Goal: Task Accomplishment & Management: Use online tool/utility

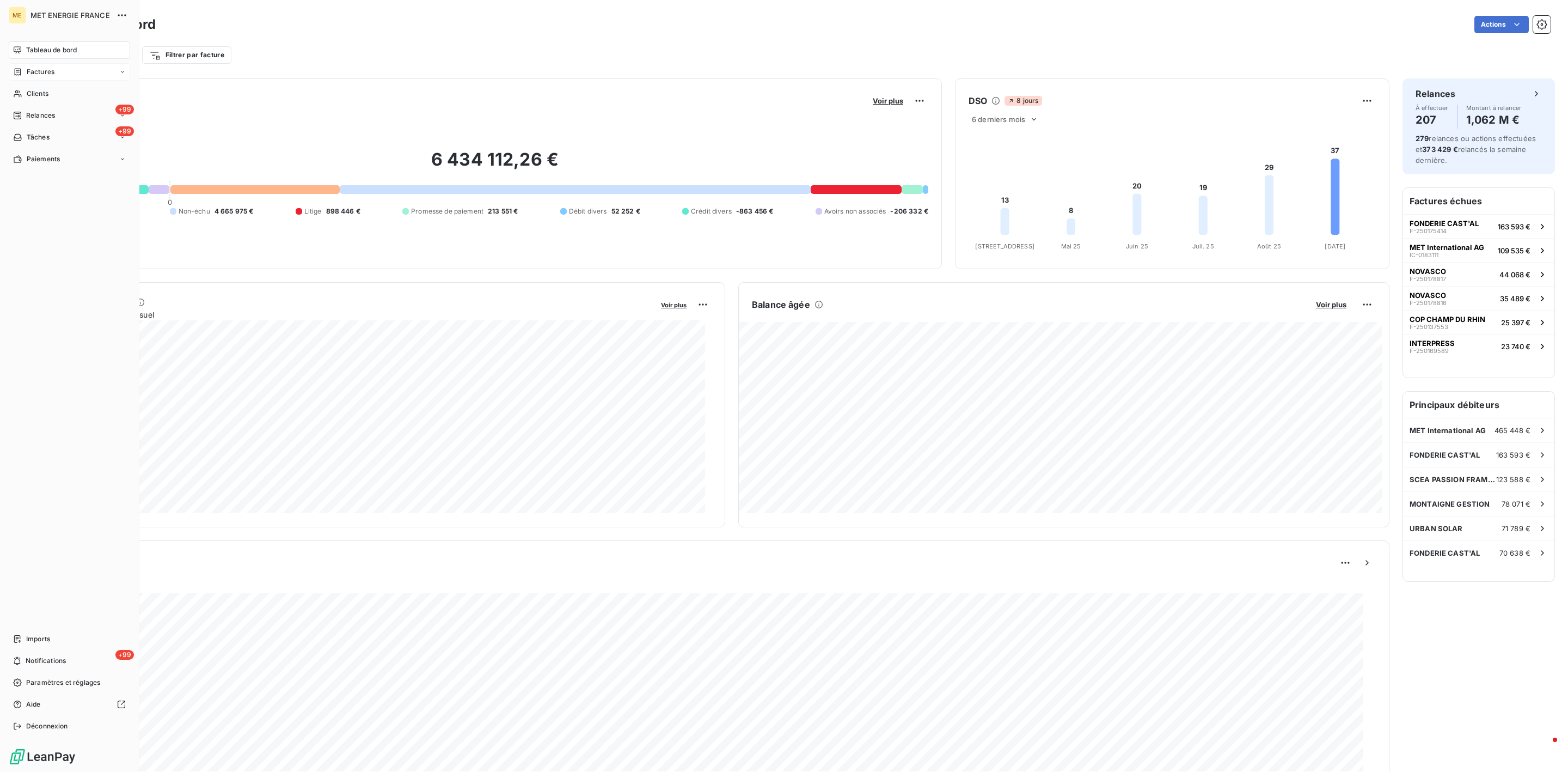
click at [23, 75] on div "Factures" at bounding box center [34, 71] width 41 height 10
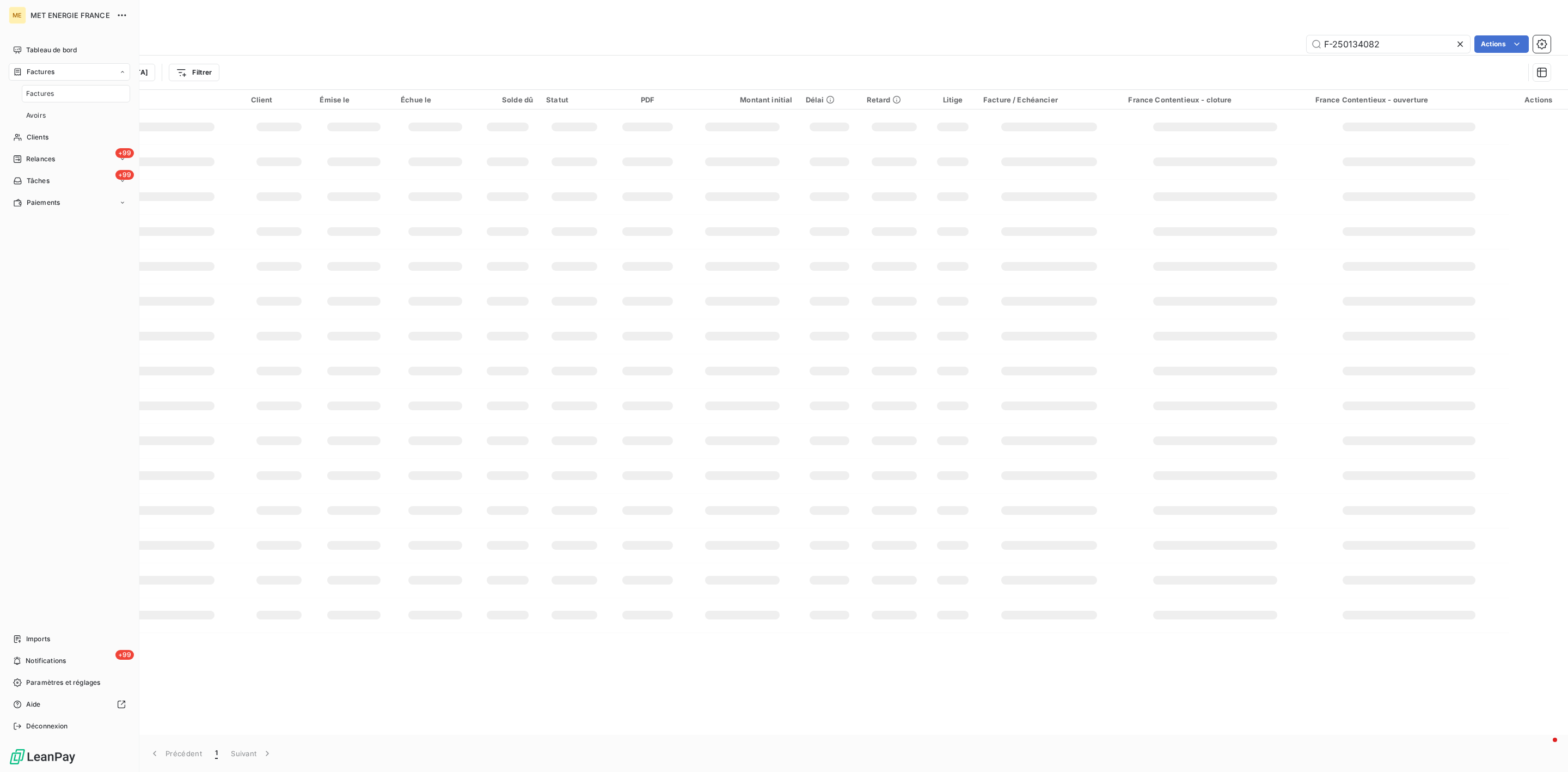
click at [95, 101] on div "Factures" at bounding box center [76, 93] width 108 height 17
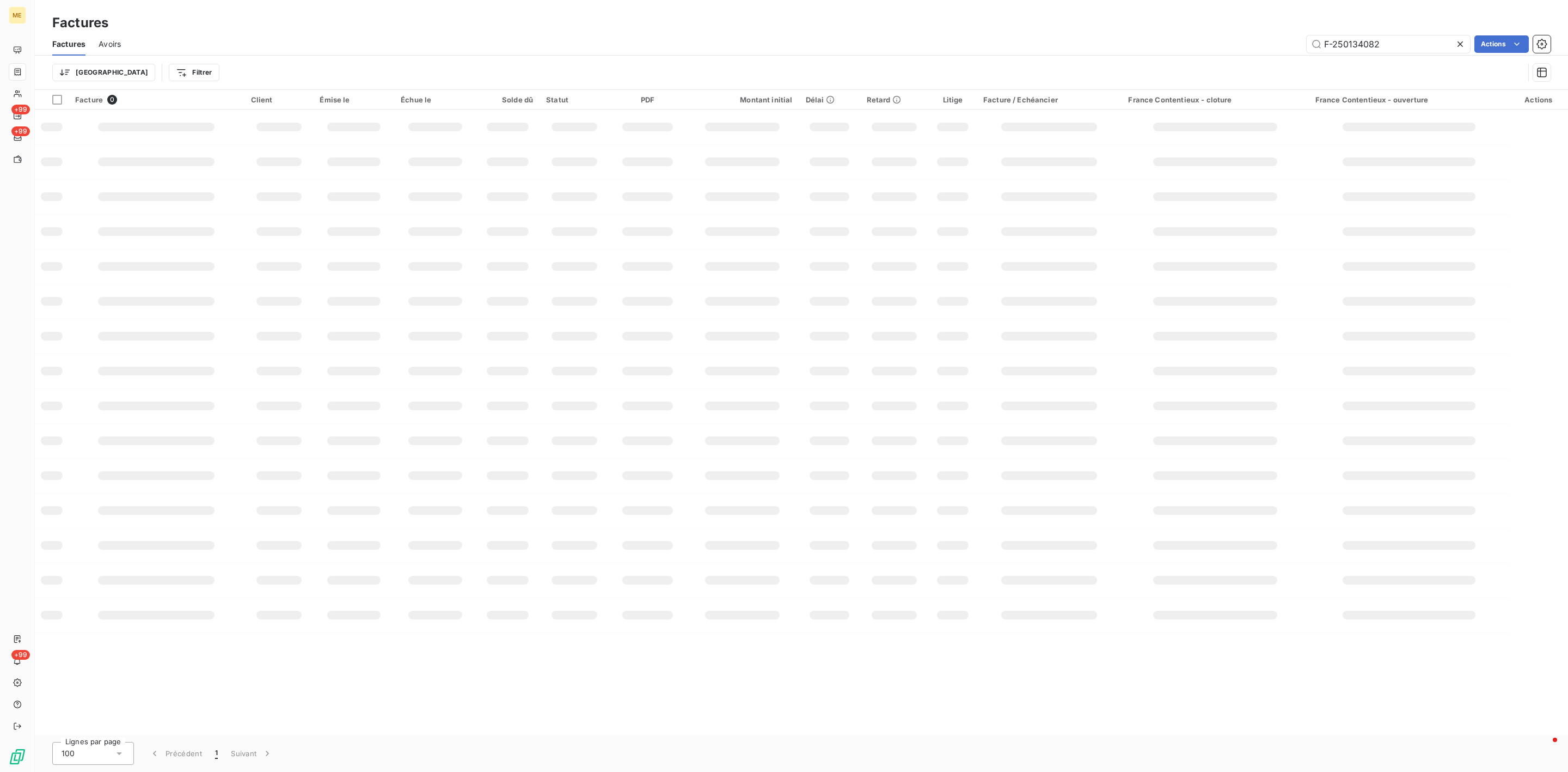
click at [1460, 51] on div at bounding box center [1462, 44] width 15 height 17
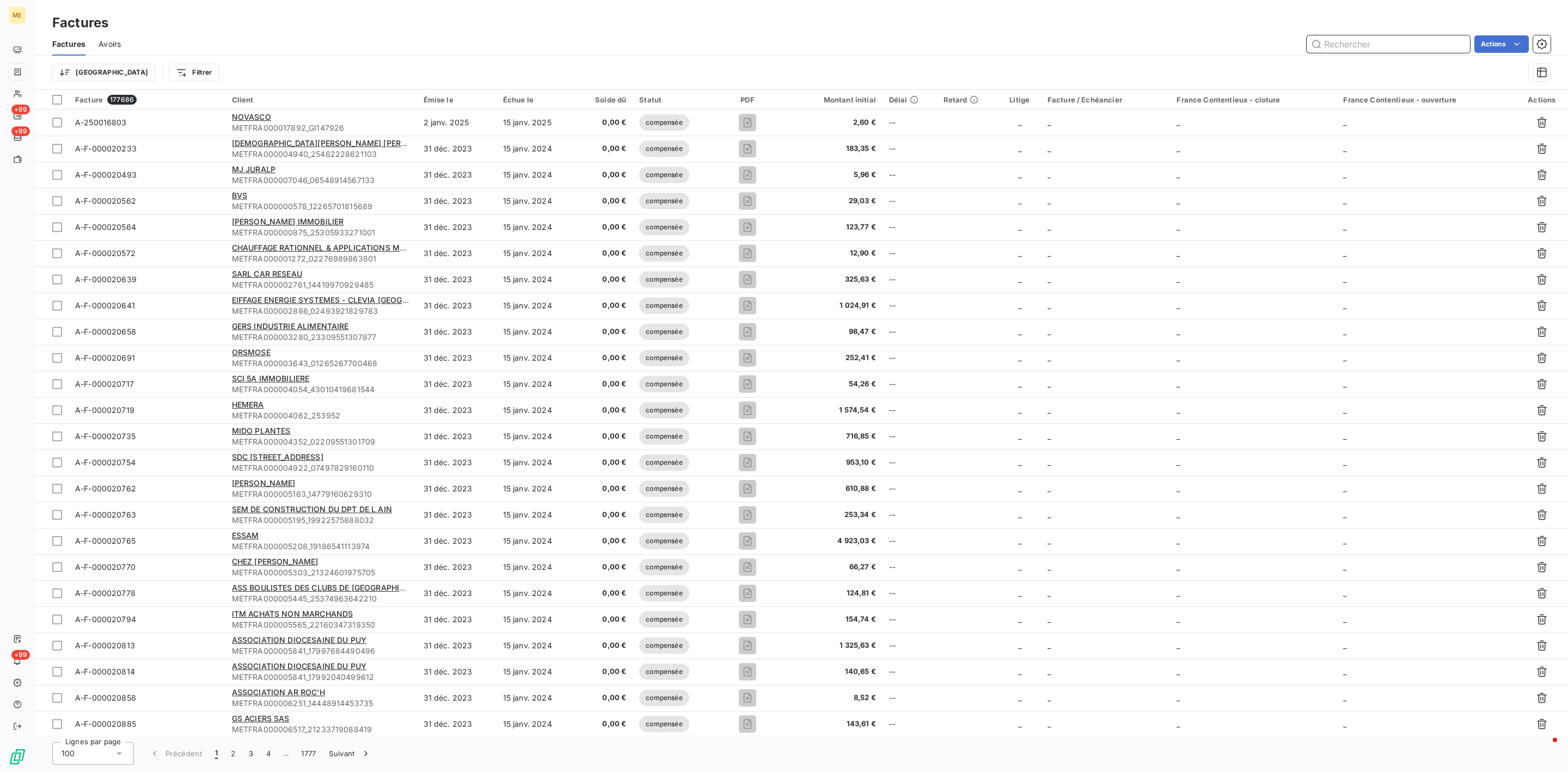
click at [1331, 46] on input "text" at bounding box center [1388, 44] width 164 height 17
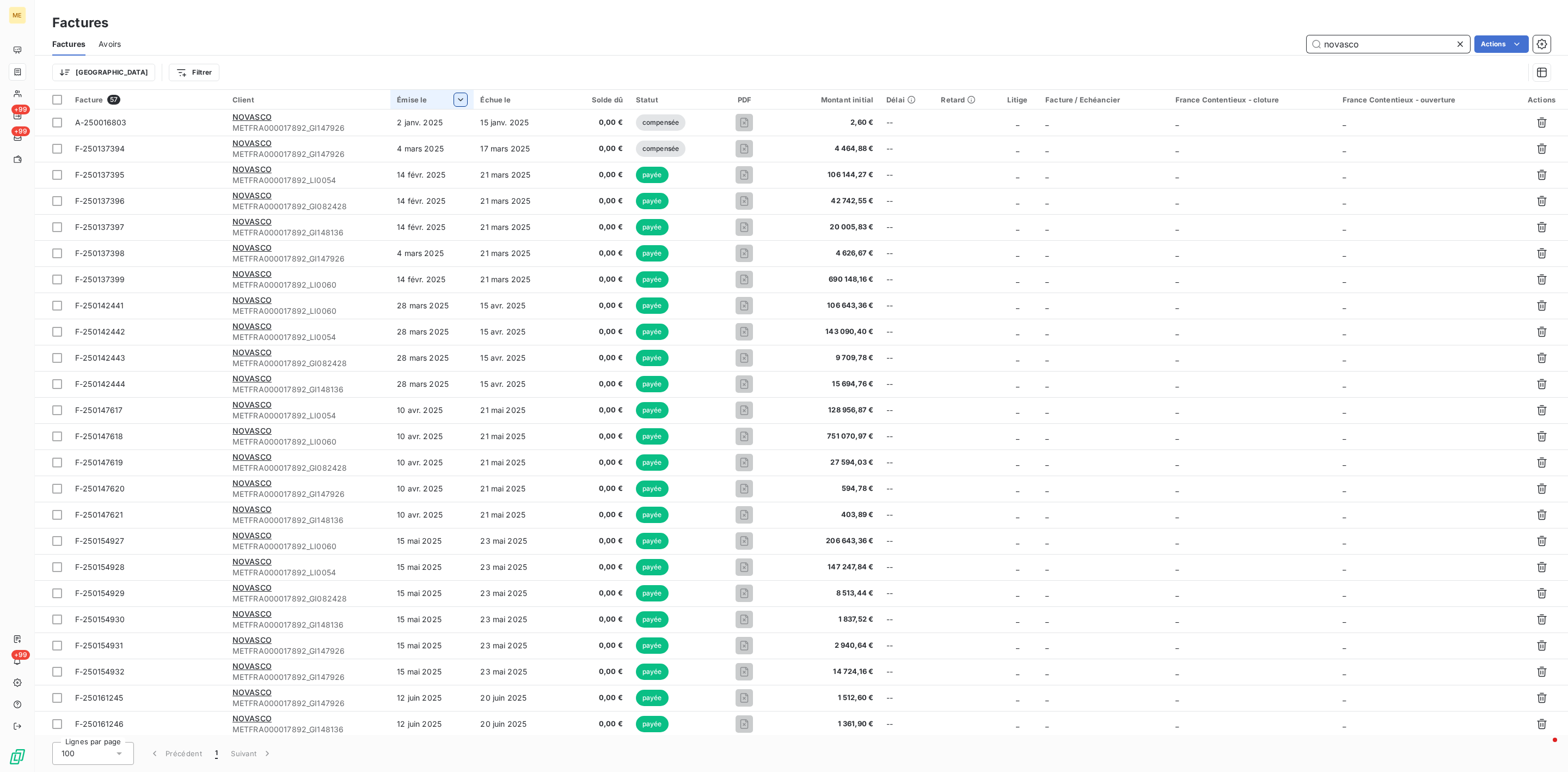
type input "novasco"
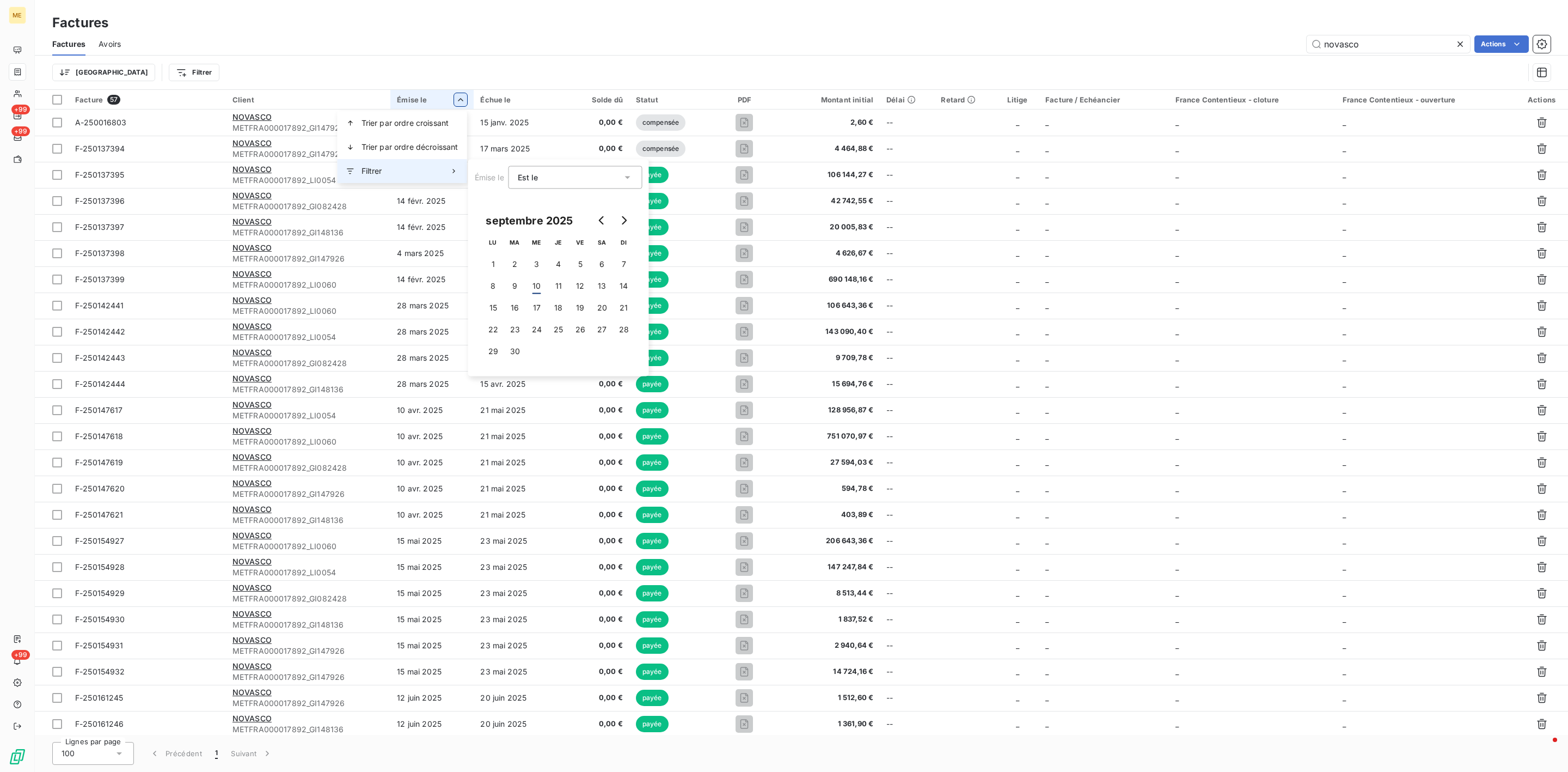
click at [430, 176] on div "Filtrer" at bounding box center [402, 171] width 130 height 24
click at [565, 178] on div "Est le eq" at bounding box center [570, 177] width 104 height 15
click at [607, 304] on span "Est comprise dans la période" at bounding box center [584, 301] width 108 height 10
click at [598, 224] on button "Go to previous month" at bounding box center [602, 220] width 22 height 22
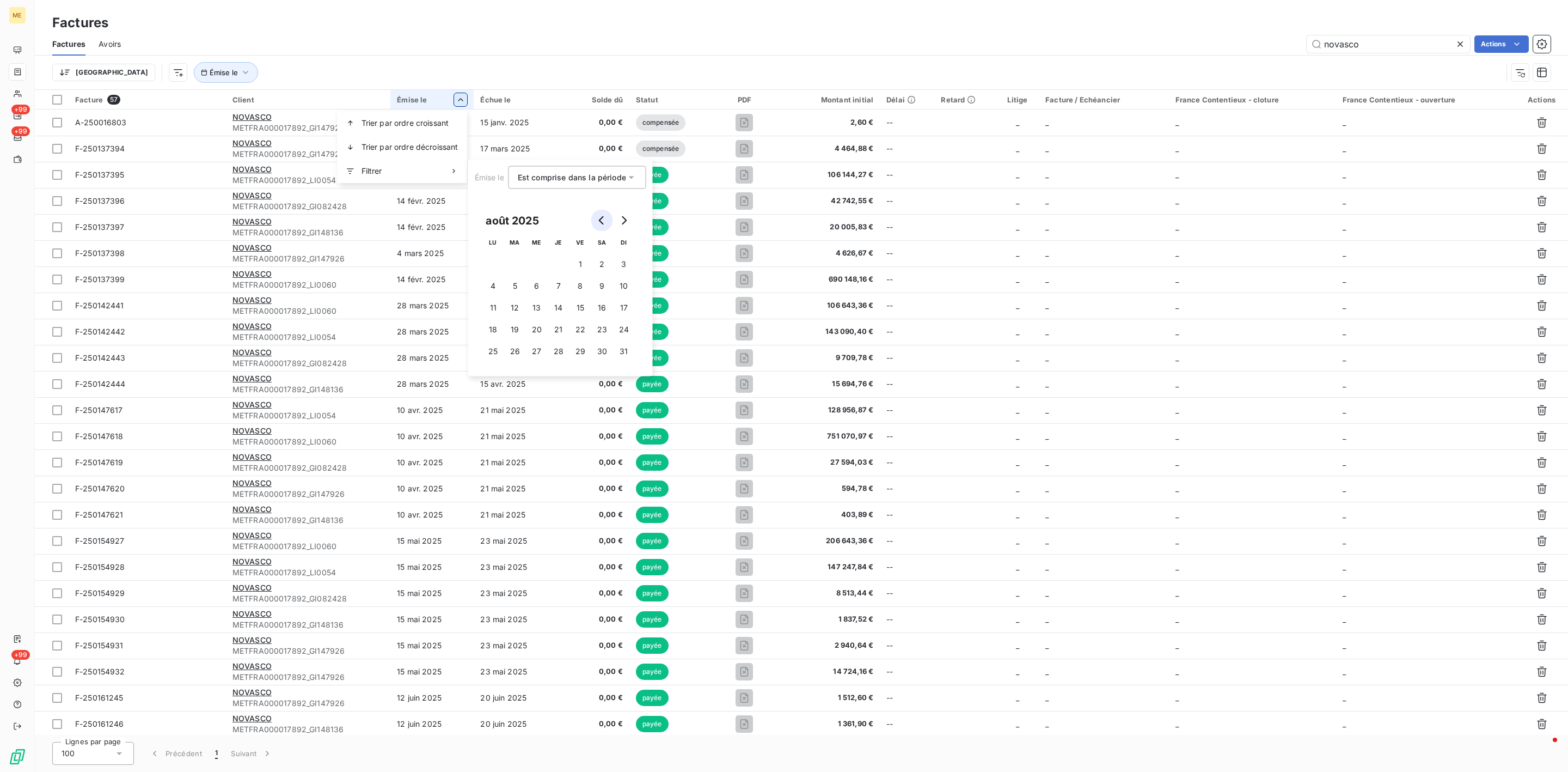
click at [598, 224] on button "Go to previous month" at bounding box center [602, 220] width 22 height 22
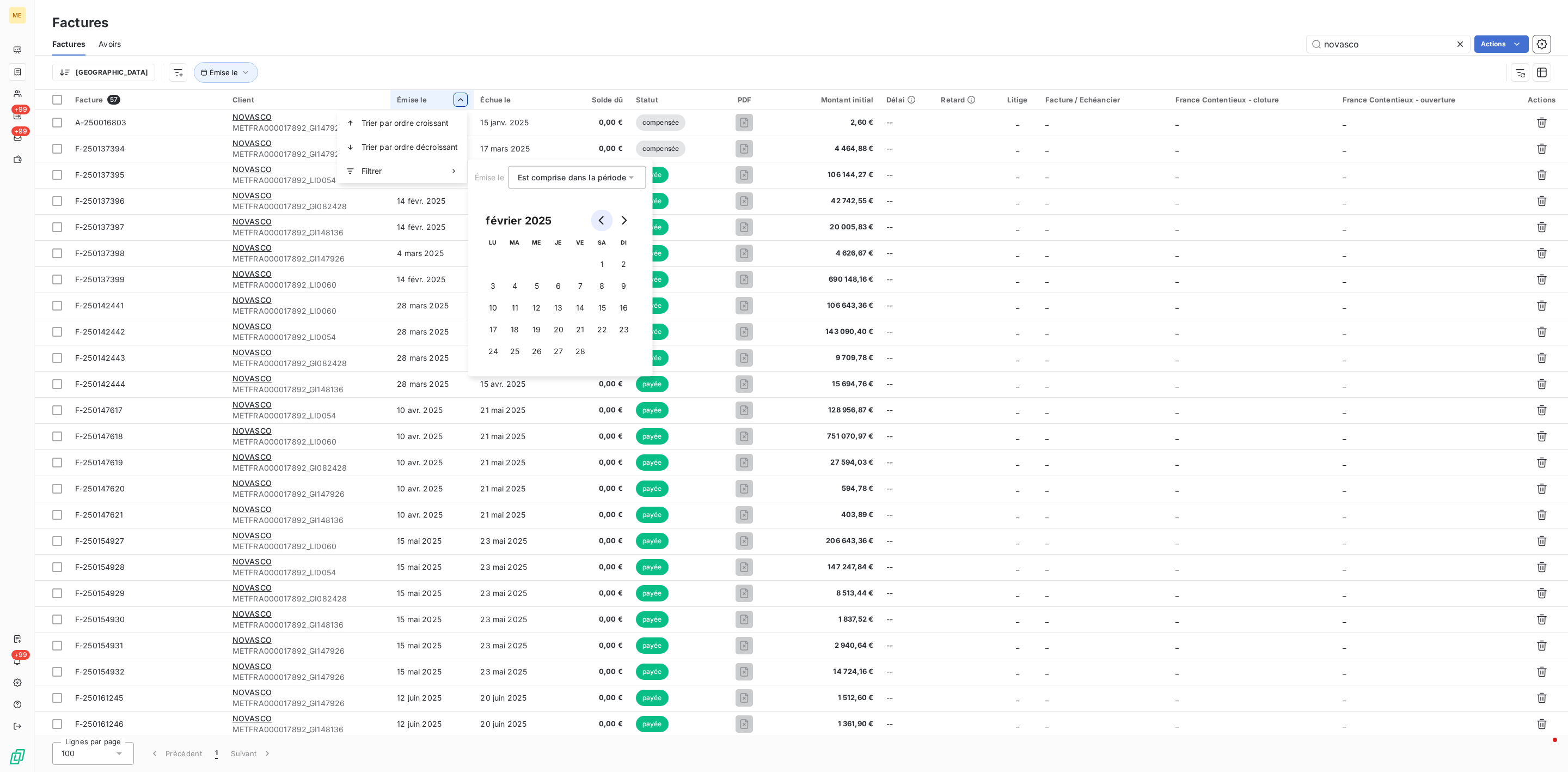
click at [598, 224] on button "Go to previous month" at bounding box center [602, 220] width 22 height 22
click at [619, 224] on icon "Go to next month" at bounding box center [624, 220] width 9 height 9
click at [536, 264] on button "1" at bounding box center [537, 264] width 22 height 22
click at [551, 227] on div "janvier 2025" at bounding box center [519, 220] width 73 height 17
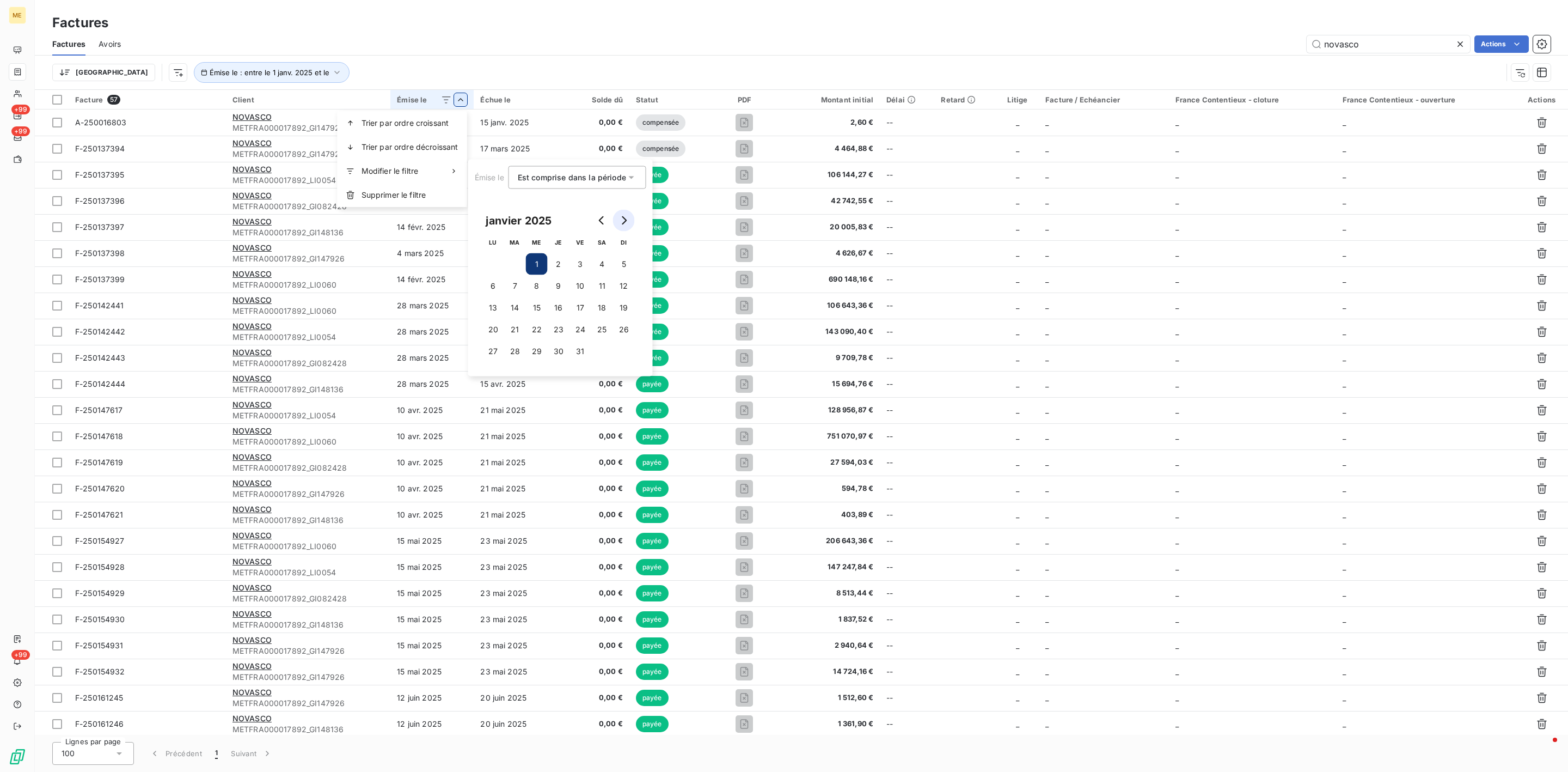
click at [618, 220] on button "Go to next month" at bounding box center [624, 220] width 22 height 22
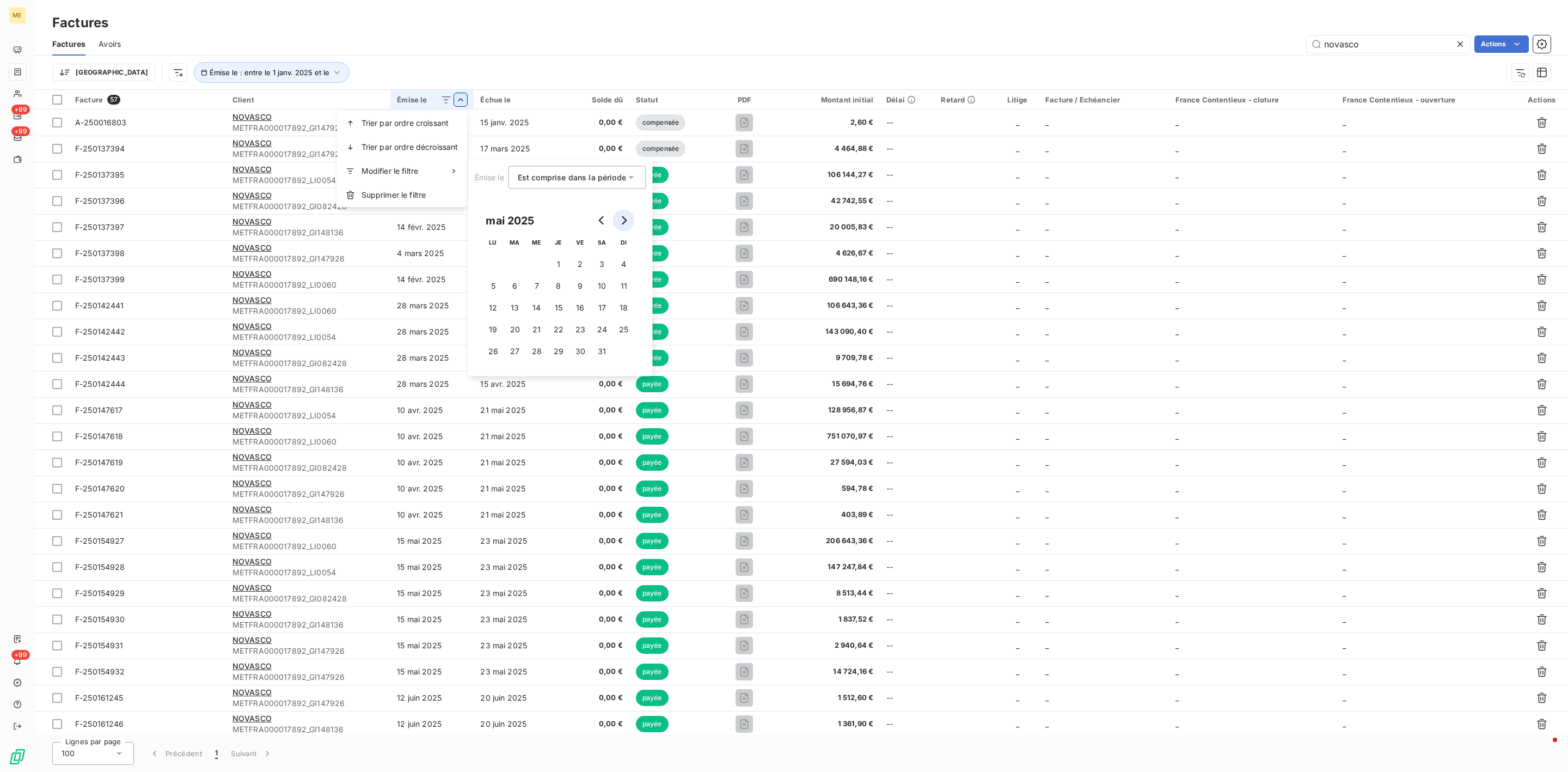
click at [618, 220] on button "Go to next month" at bounding box center [624, 220] width 22 height 22
click at [601, 220] on icon "Go to previous month" at bounding box center [602, 220] width 9 height 9
click at [624, 345] on button "31" at bounding box center [624, 351] width 22 height 22
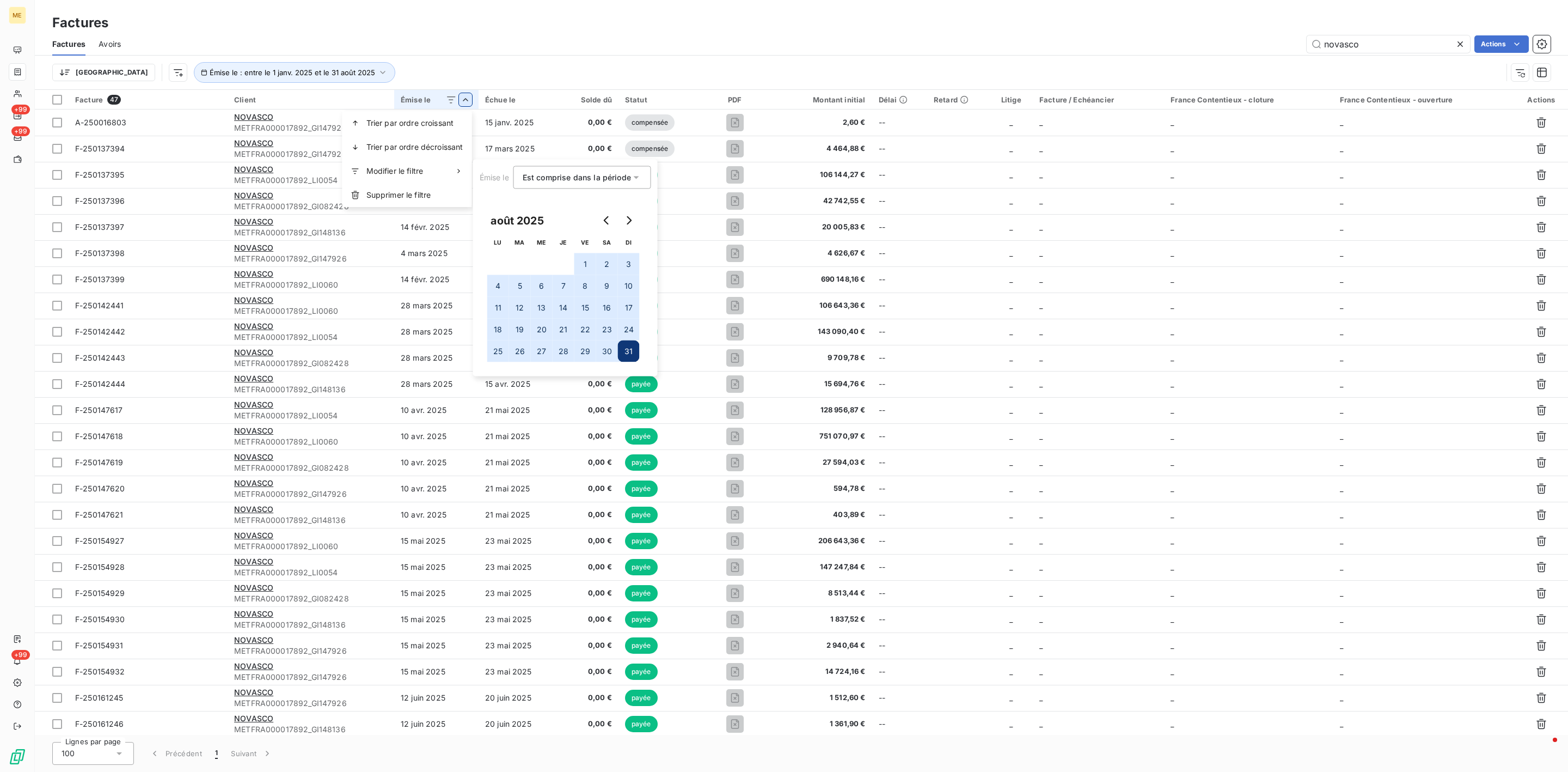
click at [667, 62] on html "ME +99 +99 +99 Factures Factures Avoirs novasco Actions Trier Émise le : entre …" at bounding box center [784, 386] width 1568 height 772
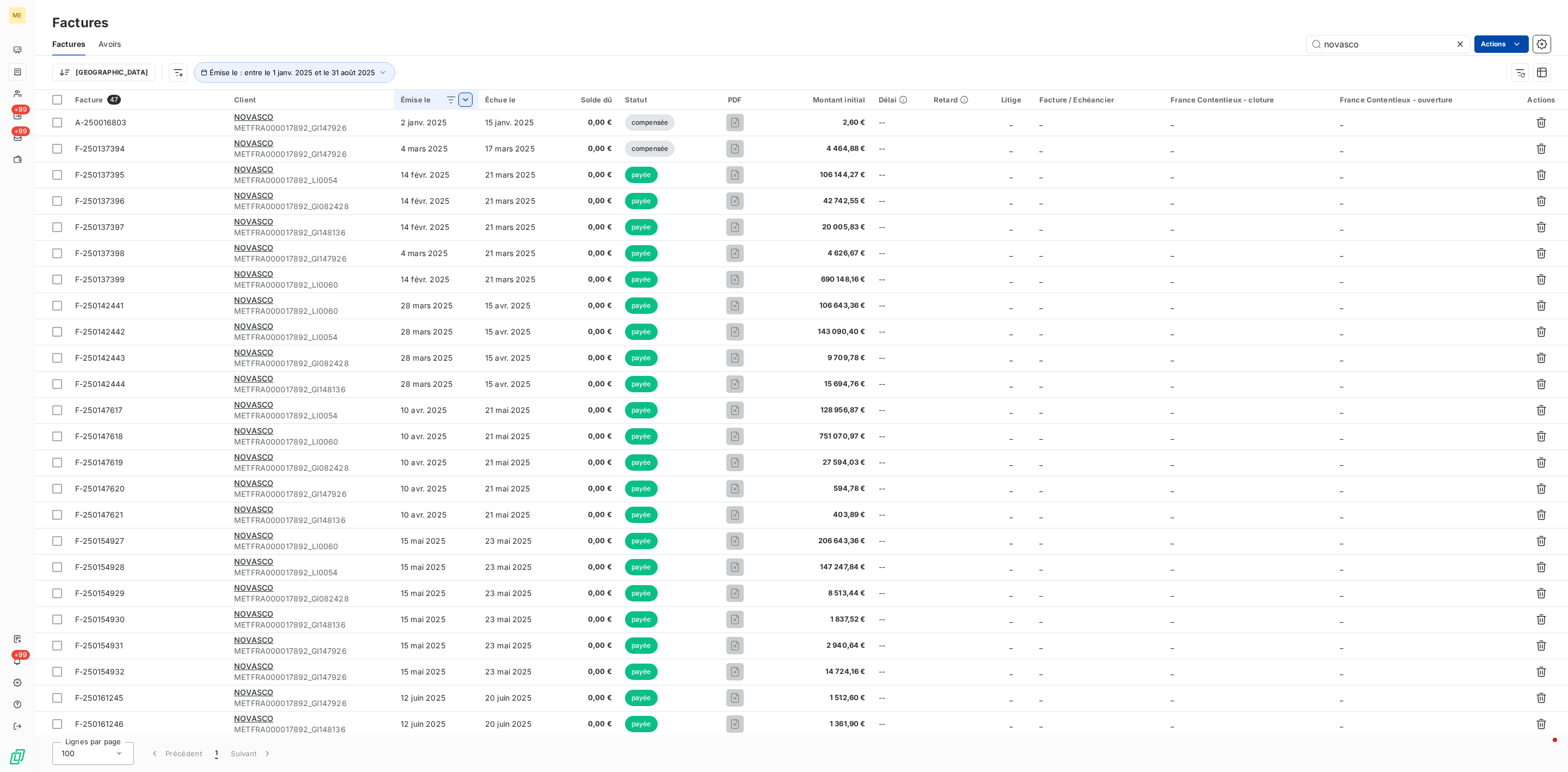
click at [1520, 50] on html "ME +99 +99 +99 Factures Factures Avoirs novasco Actions Trier Émise le : entre …" at bounding box center [784, 386] width 1568 height 772
click at [1452, 127] on div "Exporter les factures (47 factures)" at bounding box center [1424, 127] width 197 height 17
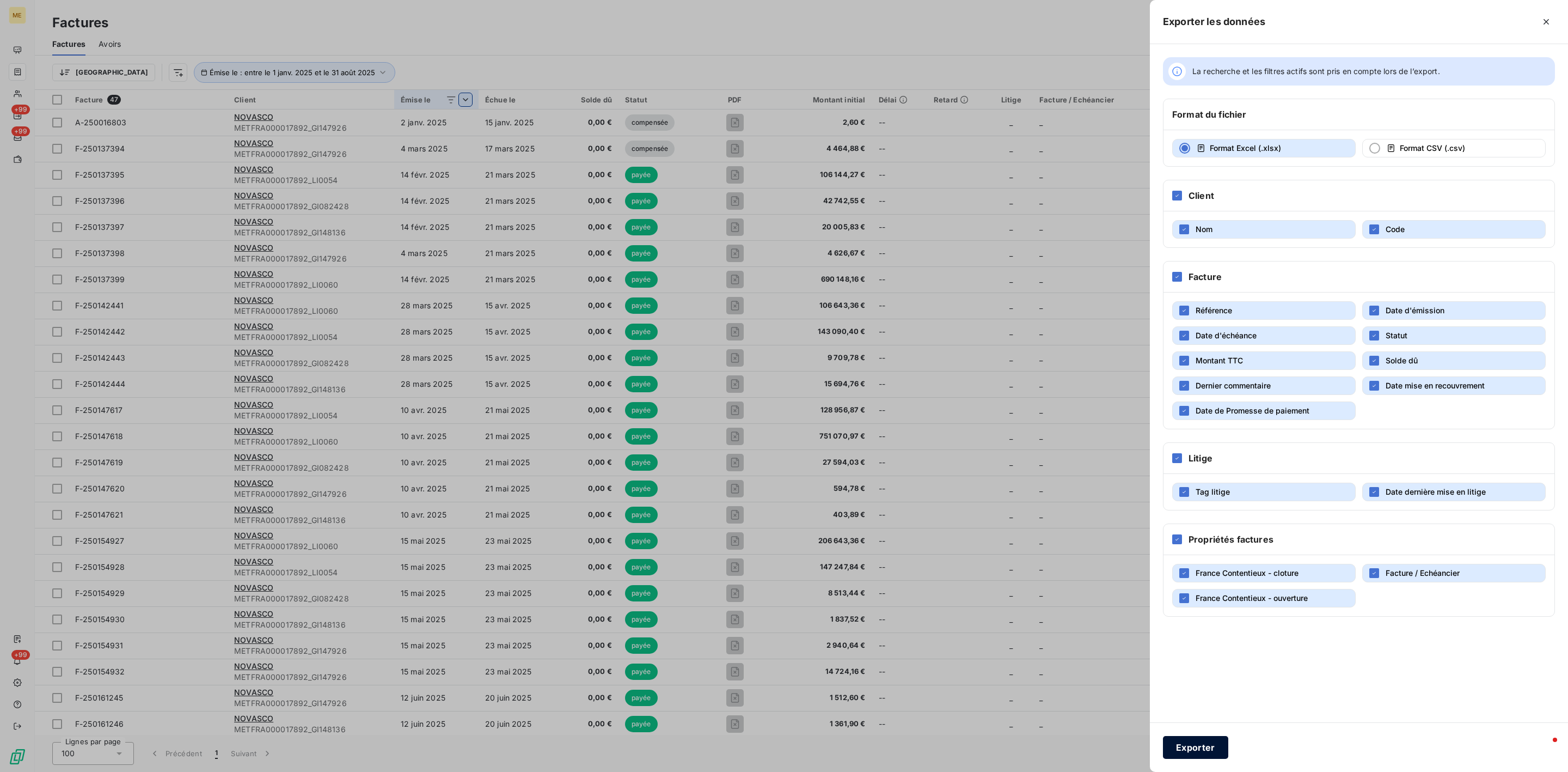
click at [1222, 741] on button "Exporter" at bounding box center [1195, 747] width 66 height 23
